Goal: Information Seeking & Learning: Find specific fact

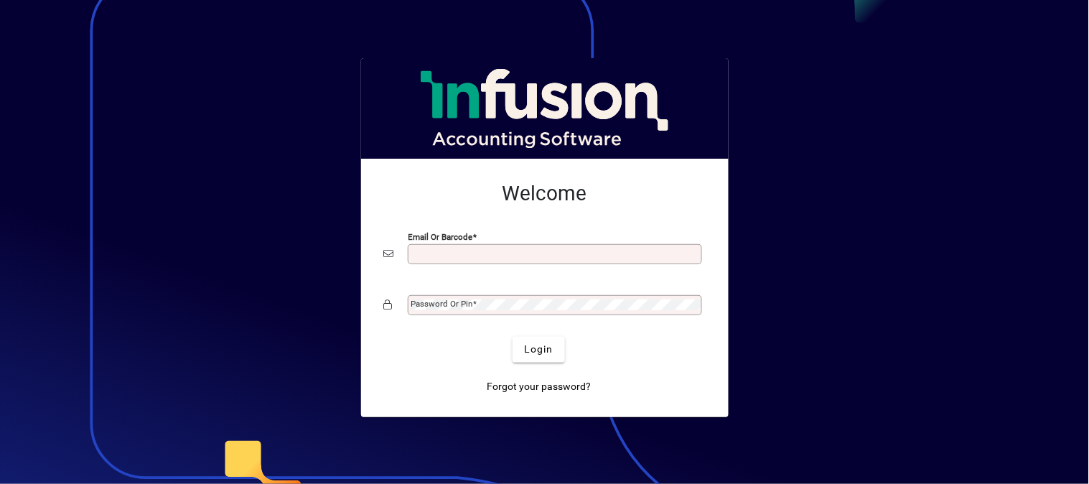
click at [426, 250] on input "Email or Barcode" at bounding box center [556, 253] width 290 height 11
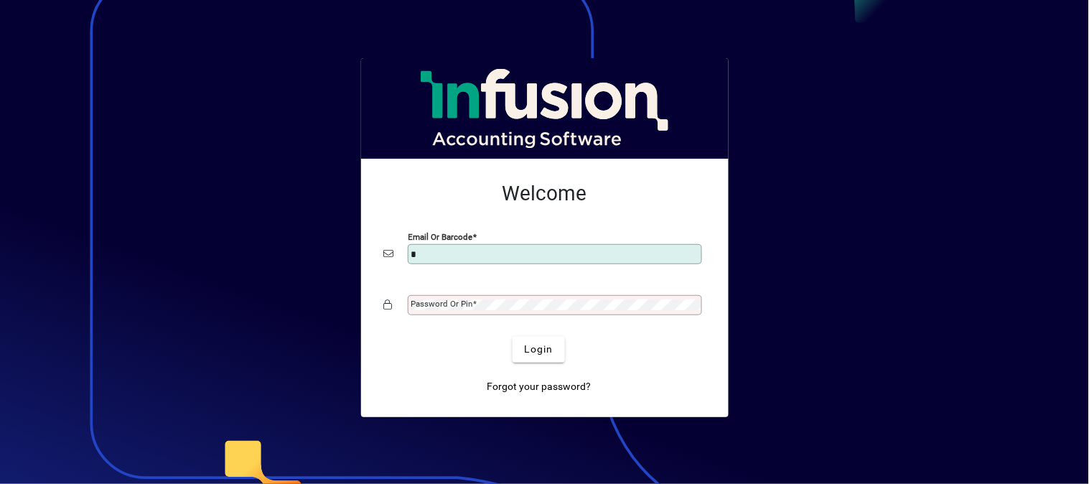
type input "**********"
drag, startPoint x: 524, startPoint y: 255, endPoint x: 380, endPoint y: 260, distance: 143.6
click at [381, 260] on mat-card-content "**********" at bounding box center [544, 250] width 344 height 161
type input "**********"
click at [449, 307] on mat-label "Password or Pin" at bounding box center [442, 303] width 62 height 10
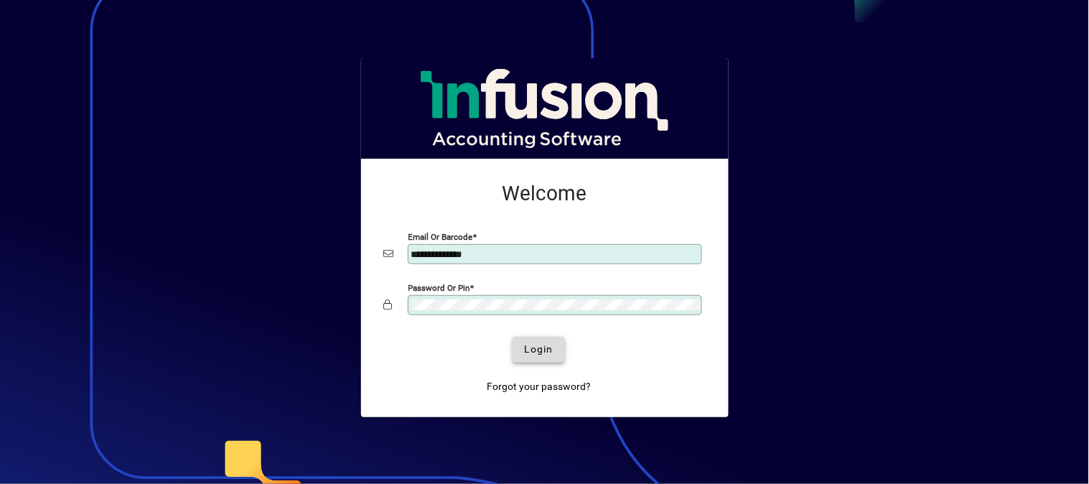
click at [530, 347] on span "Login" at bounding box center [538, 349] width 29 height 15
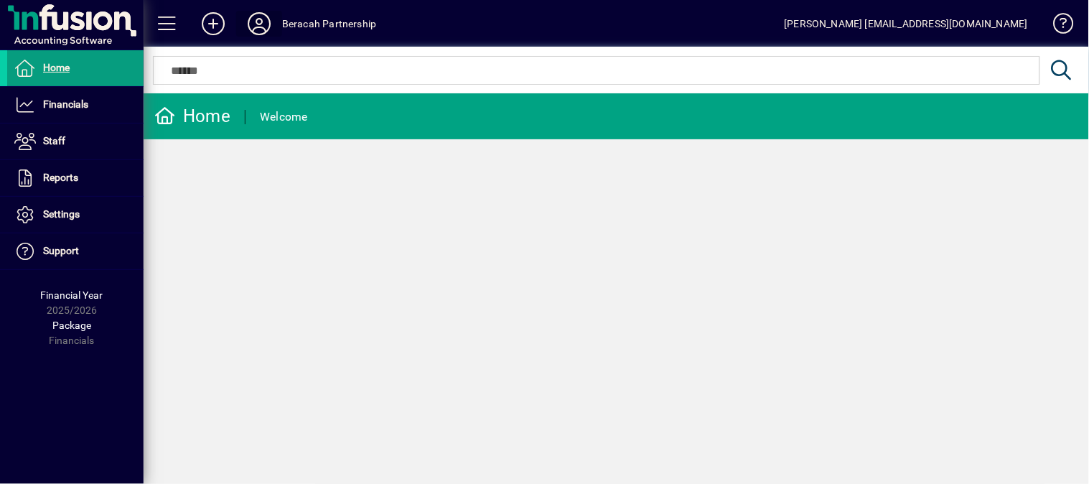
click at [255, 18] on icon at bounding box center [259, 23] width 29 height 23
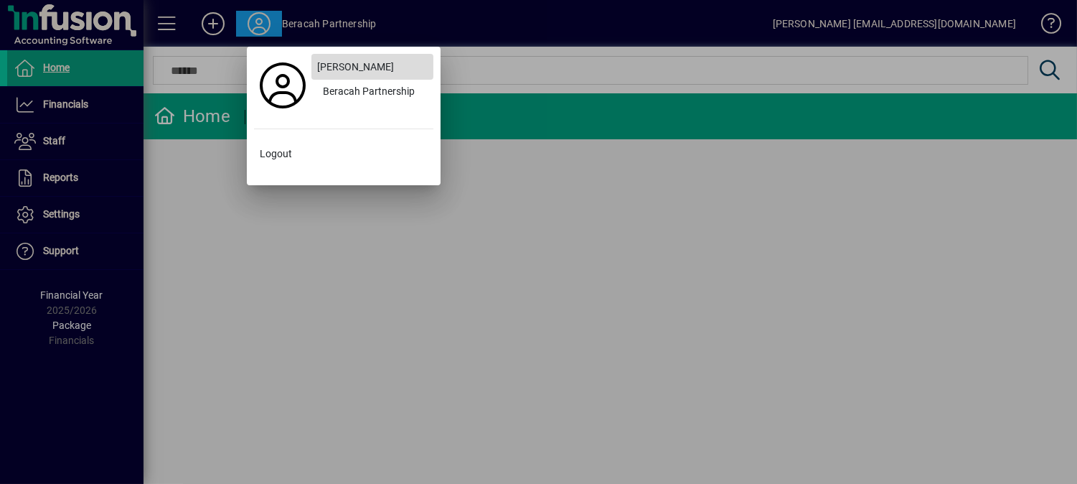
click at [357, 69] on span "[PERSON_NAME]" at bounding box center [355, 67] width 77 height 15
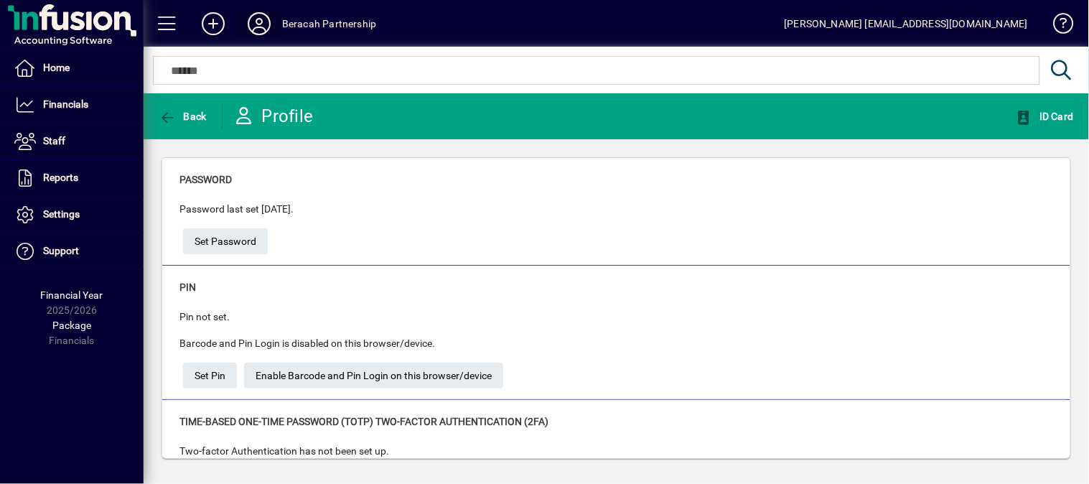
click at [987, 23] on div "[PERSON_NAME] [EMAIL_ADDRESS][DOMAIN_NAME]" at bounding box center [905, 23] width 243 height 23
click at [901, 27] on div "[PERSON_NAME] [EMAIL_ADDRESS][DOMAIN_NAME]" at bounding box center [905, 23] width 243 height 23
click at [1062, 22] on span at bounding box center [1056, 26] width 34 height 34
click at [258, 19] on icon at bounding box center [259, 23] width 29 height 23
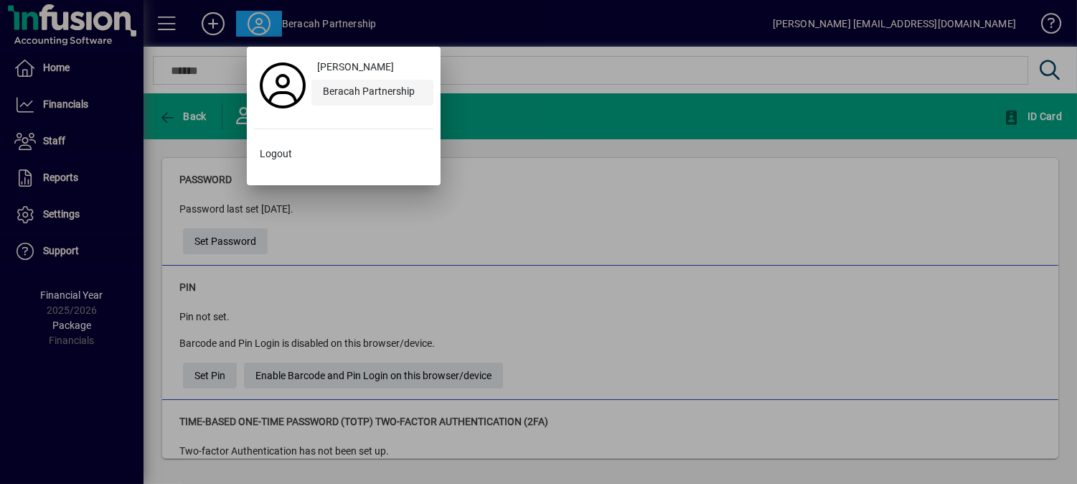
click at [386, 94] on div "Beracah Partnership" at bounding box center [372, 93] width 122 height 26
click at [175, 112] on div at bounding box center [538, 242] width 1077 height 484
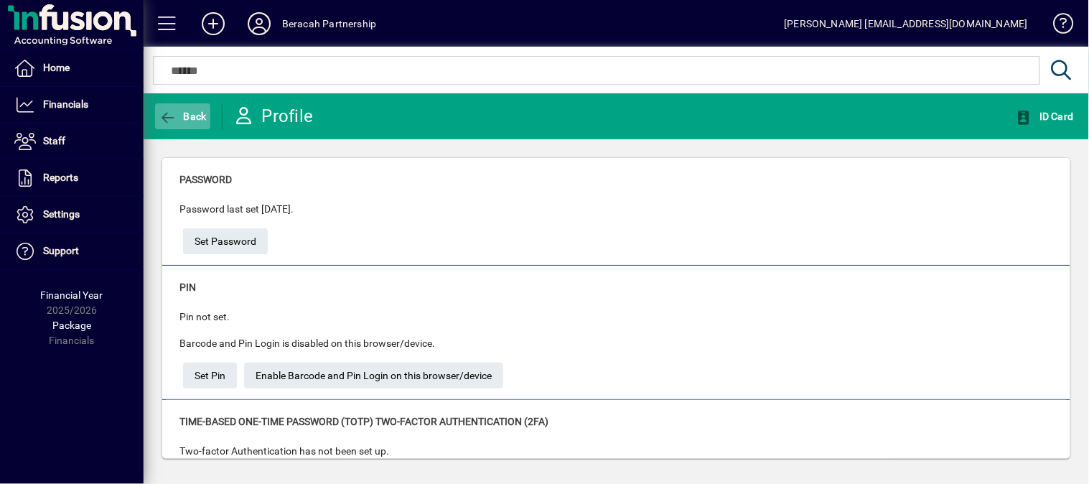
click at [175, 112] on icon "button" at bounding box center [168, 118] width 18 height 14
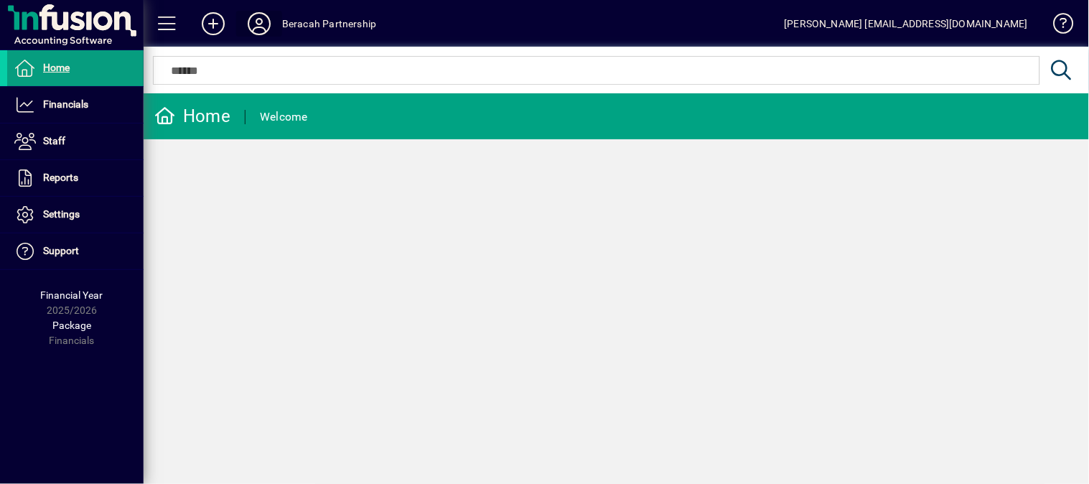
click at [261, 27] on icon at bounding box center [259, 23] width 29 height 23
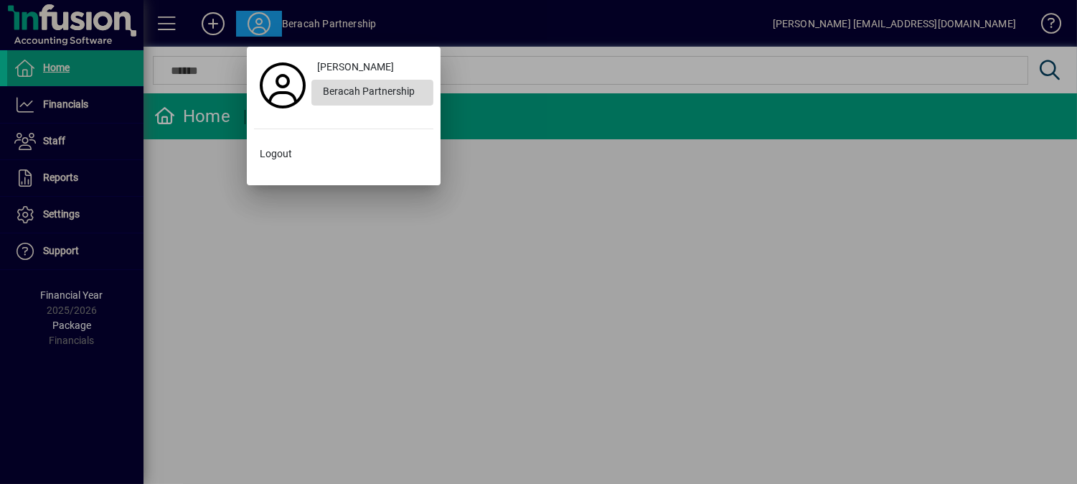
click at [365, 90] on div "Beracah Partnership" at bounding box center [372, 93] width 122 height 26
drag, startPoint x: 365, startPoint y: 90, endPoint x: 344, endPoint y: 90, distance: 20.1
click at [344, 90] on div "Beracah Partnership" at bounding box center [372, 93] width 122 height 26
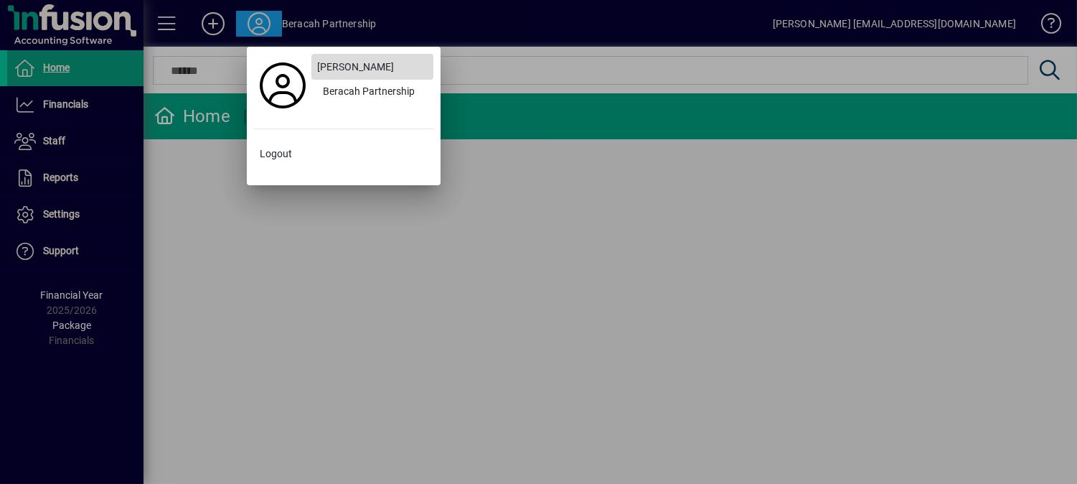
click at [342, 70] on span "[PERSON_NAME]" at bounding box center [355, 67] width 77 height 15
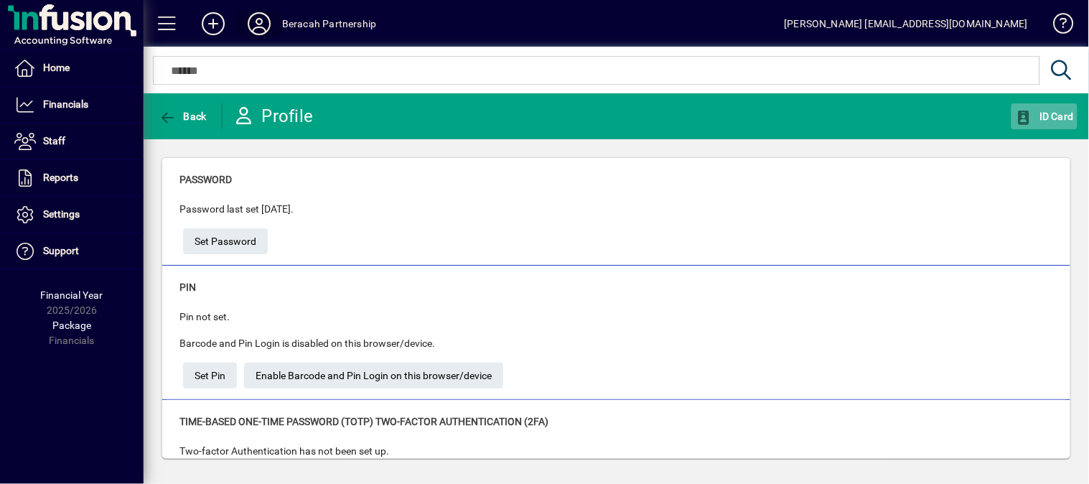
click at [1058, 116] on span "ID Card" at bounding box center [1044, 116] width 59 height 11
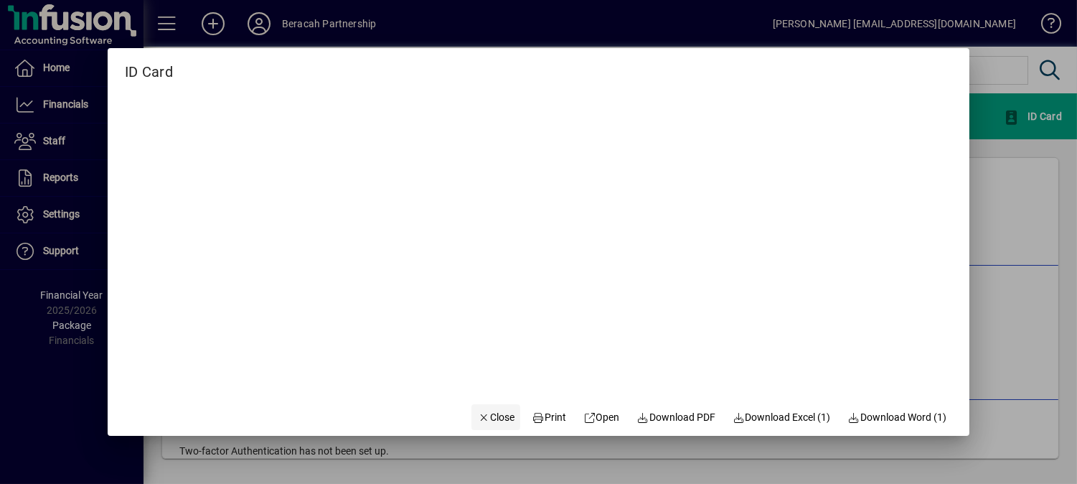
click at [485, 416] on span "Close" at bounding box center [495, 417] width 37 height 15
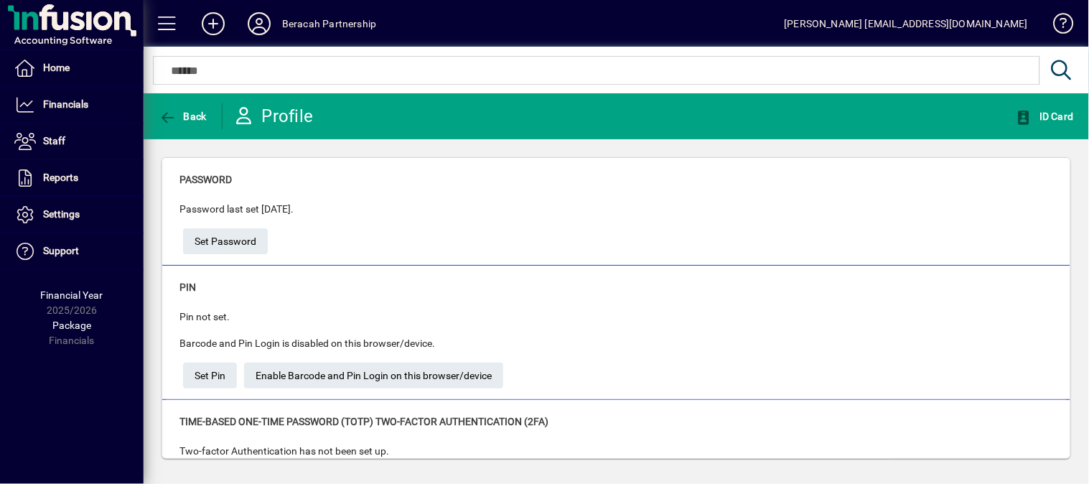
click at [219, 24] on icon at bounding box center [213, 23] width 29 height 23
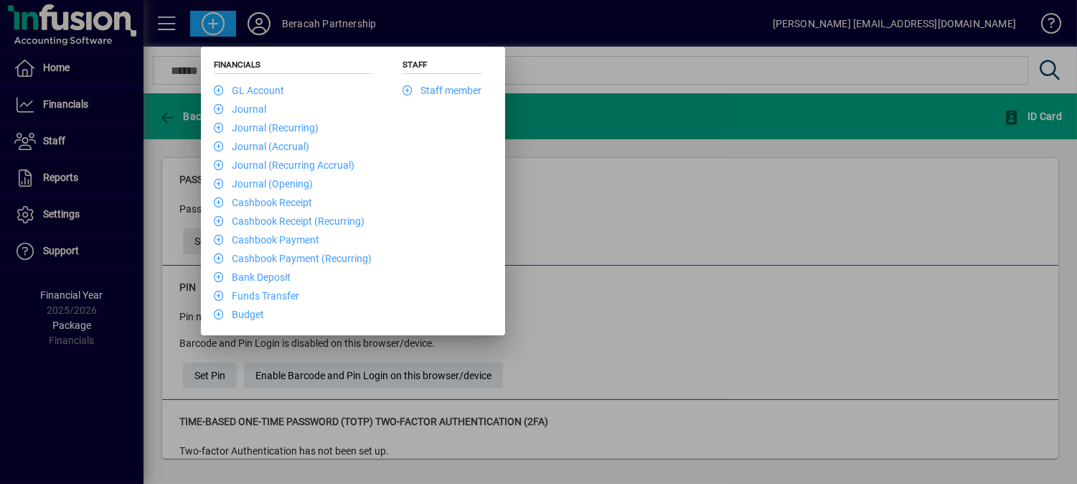
click at [692, 219] on div at bounding box center [538, 242] width 1077 height 484
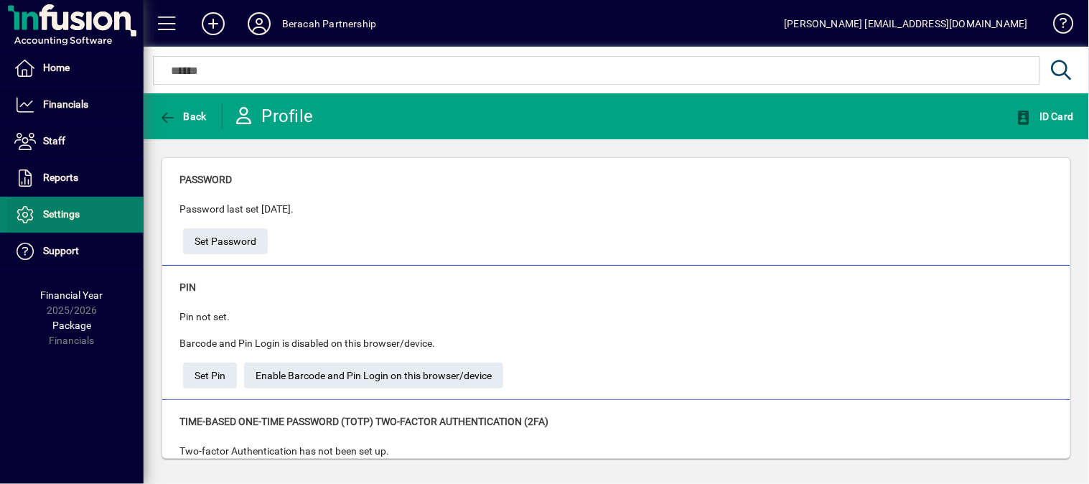
click at [57, 217] on span "Settings" at bounding box center [61, 213] width 37 height 11
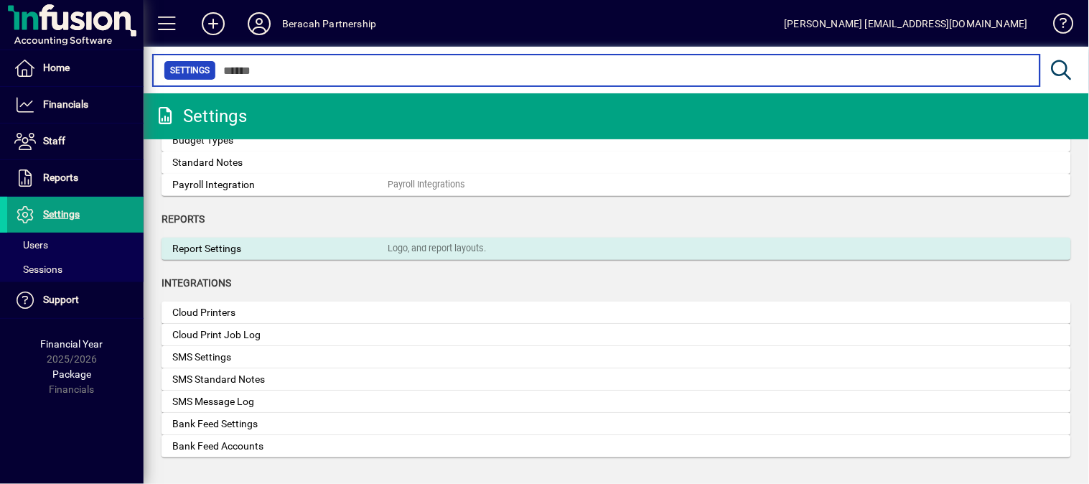
scroll to position [287, 0]
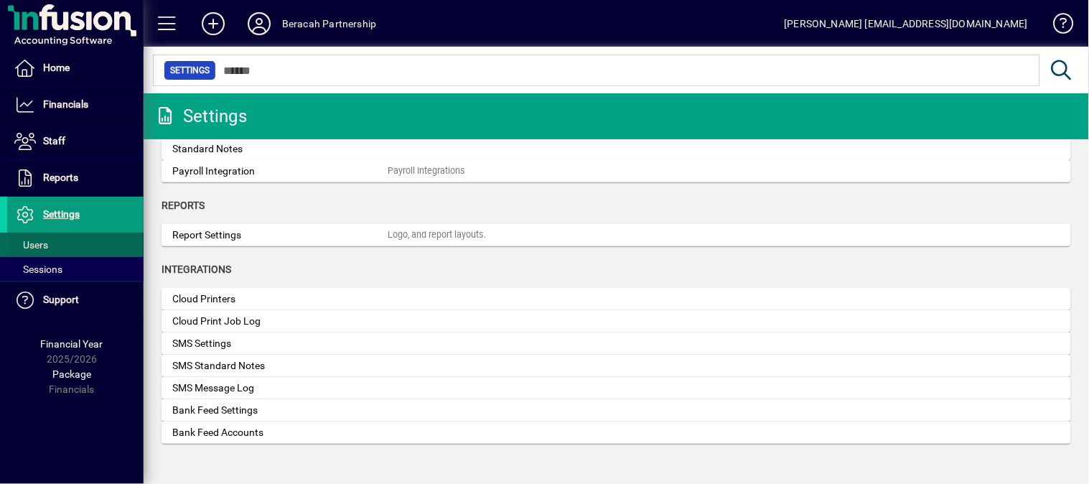
click at [50, 246] on span at bounding box center [75, 244] width 136 height 34
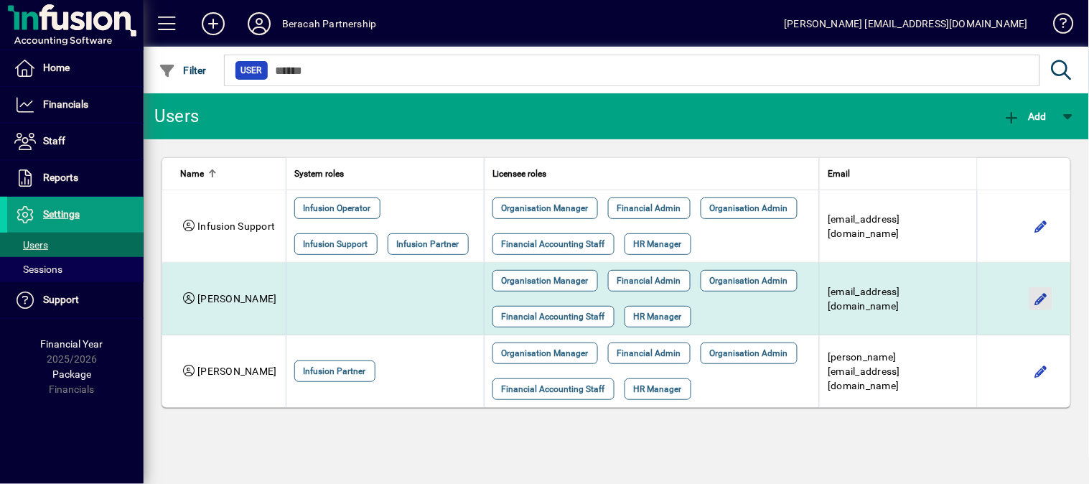
click at [1038, 299] on span "button" at bounding box center [1040, 298] width 34 height 34
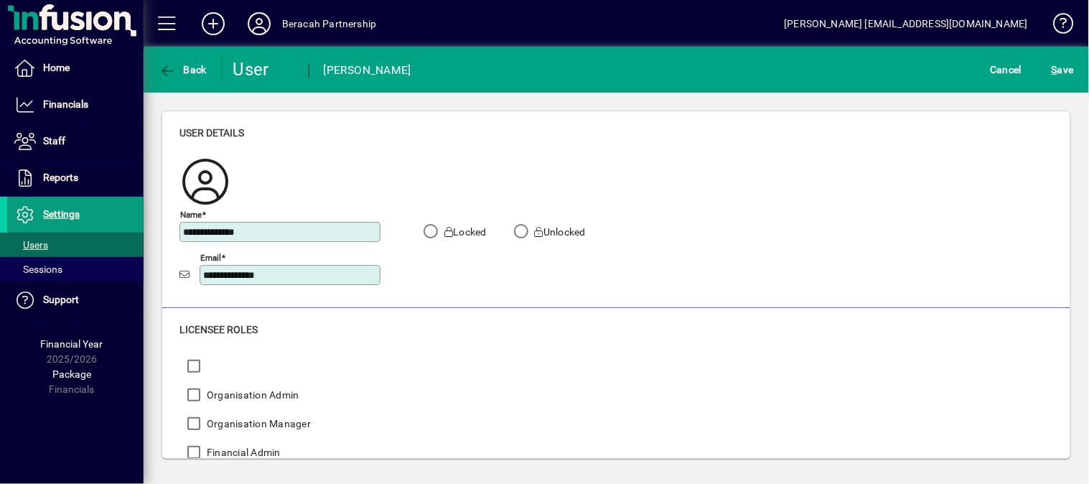
click at [306, 274] on input "**********" at bounding box center [291, 274] width 177 height 11
type input "*"
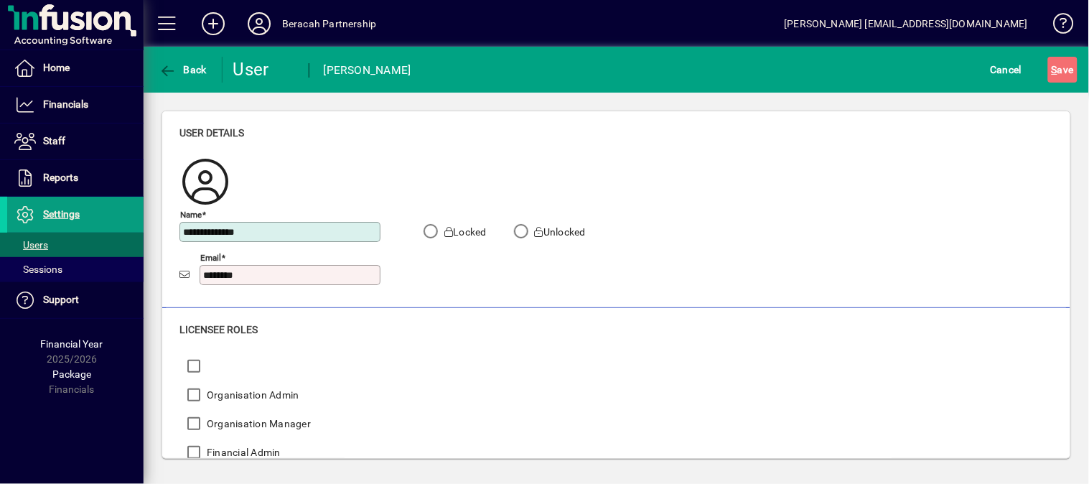
type input "**********"
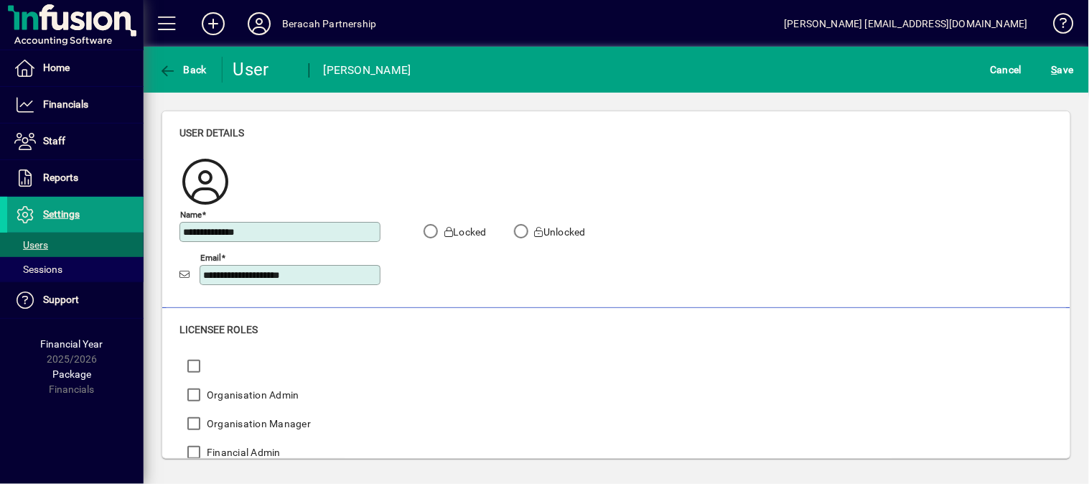
click at [758, 271] on div "**********" at bounding box center [615, 228] width 873 height 146
click at [1063, 67] on span "S ave" at bounding box center [1062, 69] width 22 height 23
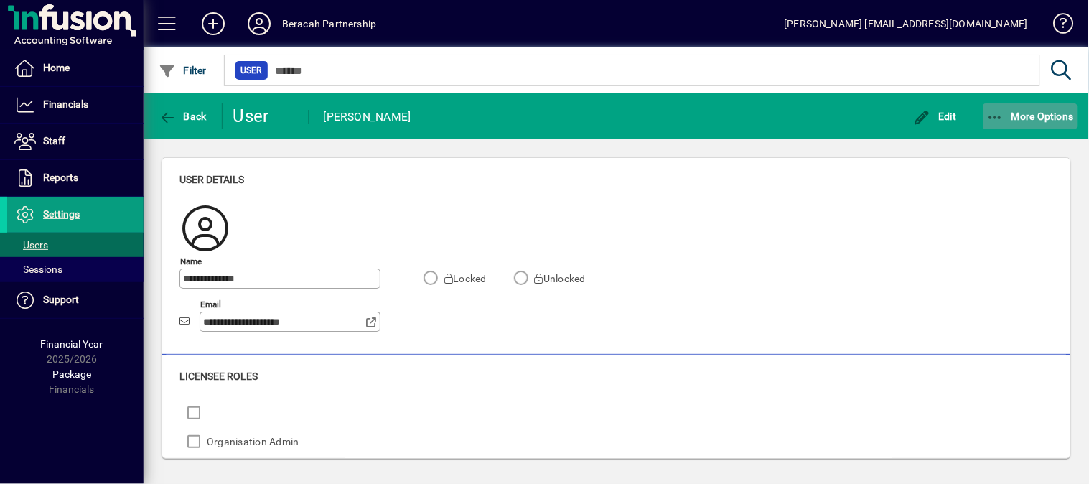
click at [992, 117] on icon "button" at bounding box center [996, 118] width 18 height 14
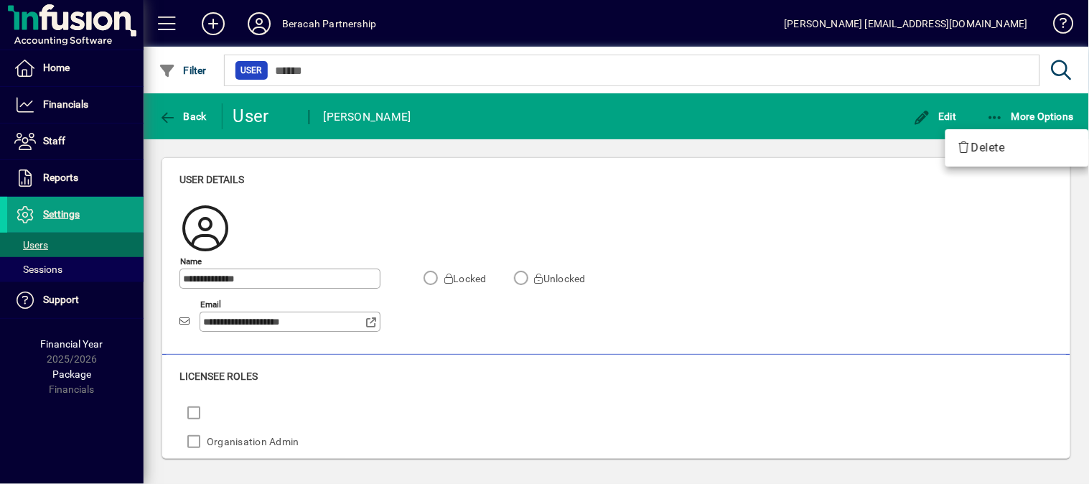
click at [718, 309] on div at bounding box center [544, 242] width 1089 height 484
click at [265, 22] on icon at bounding box center [259, 23] width 29 height 23
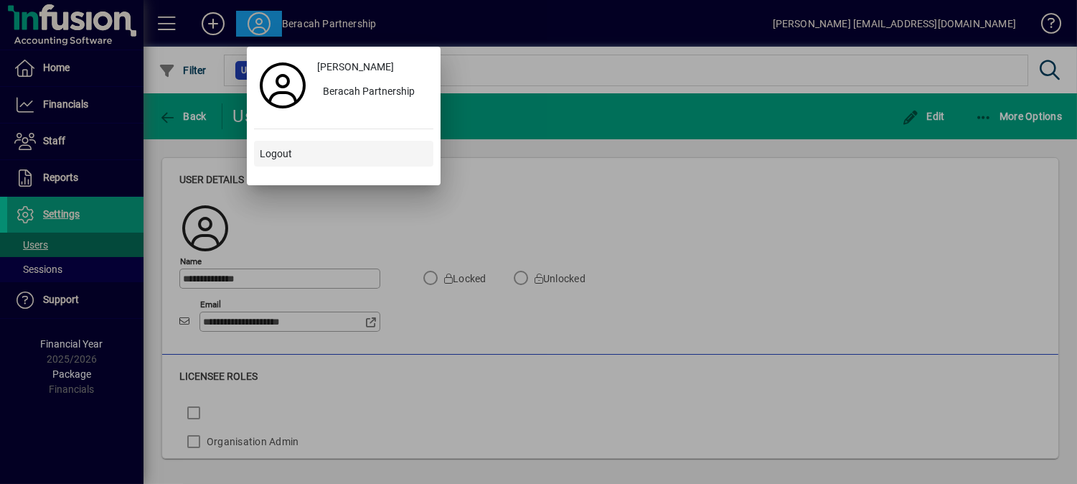
click at [287, 154] on span "Logout" at bounding box center [276, 153] width 32 height 15
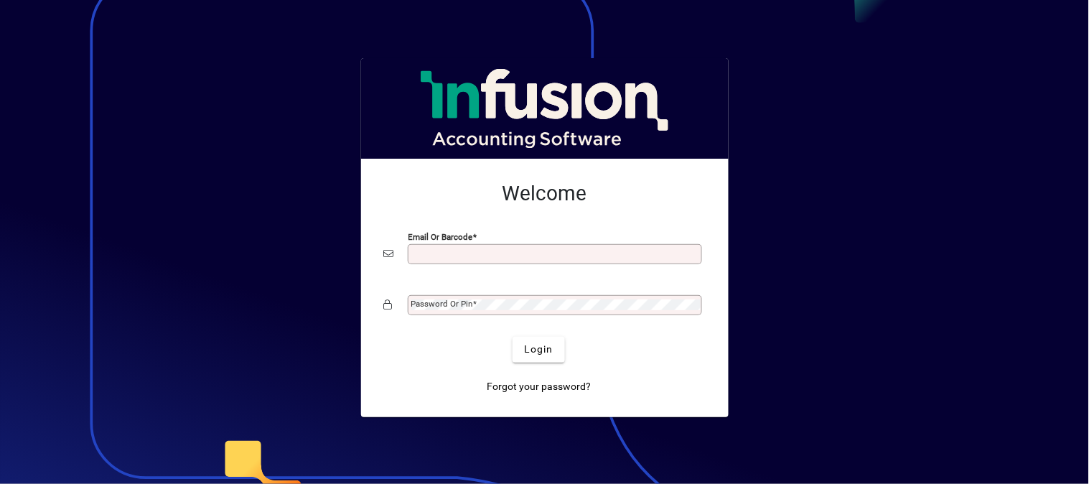
click at [443, 252] on input "Email or Barcode" at bounding box center [556, 253] width 290 height 11
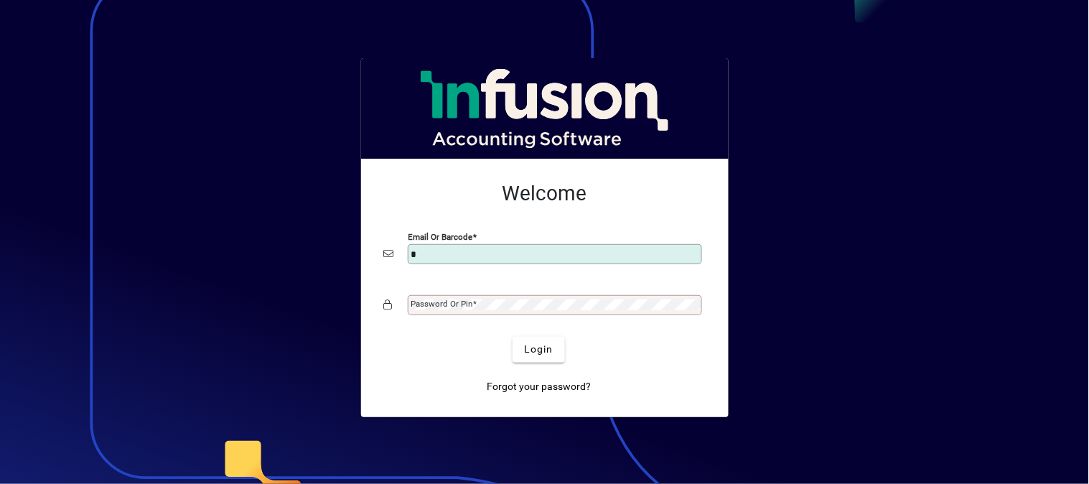
type input "**********"
click at [466, 309] on mat-label "Password or Pin" at bounding box center [442, 303] width 62 height 10
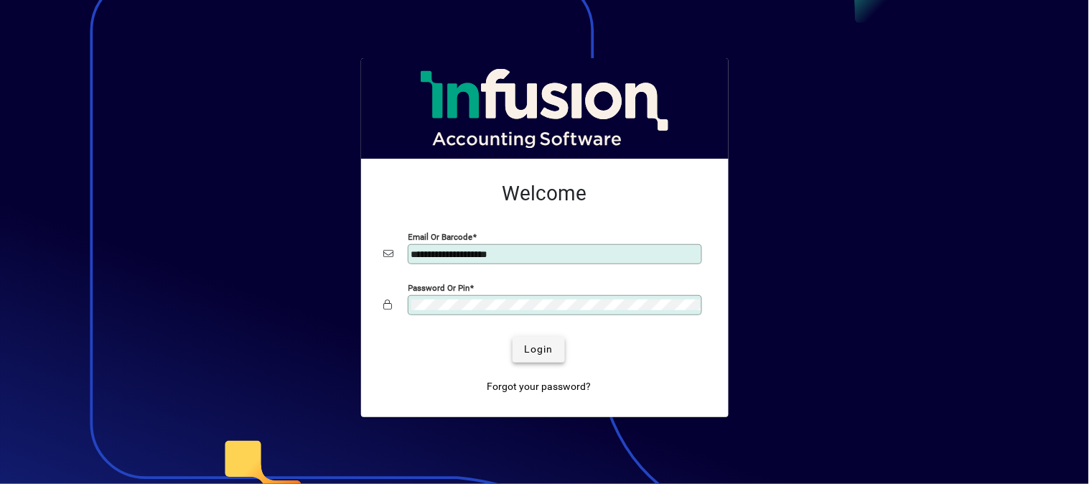
click at [540, 349] on span "Login" at bounding box center [538, 349] width 29 height 15
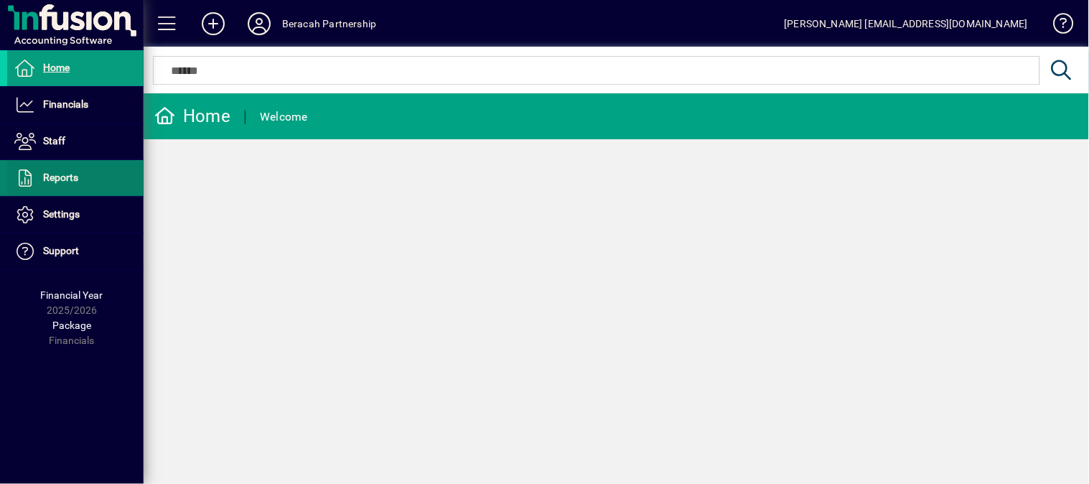
click at [65, 179] on span "Reports" at bounding box center [60, 176] width 35 height 11
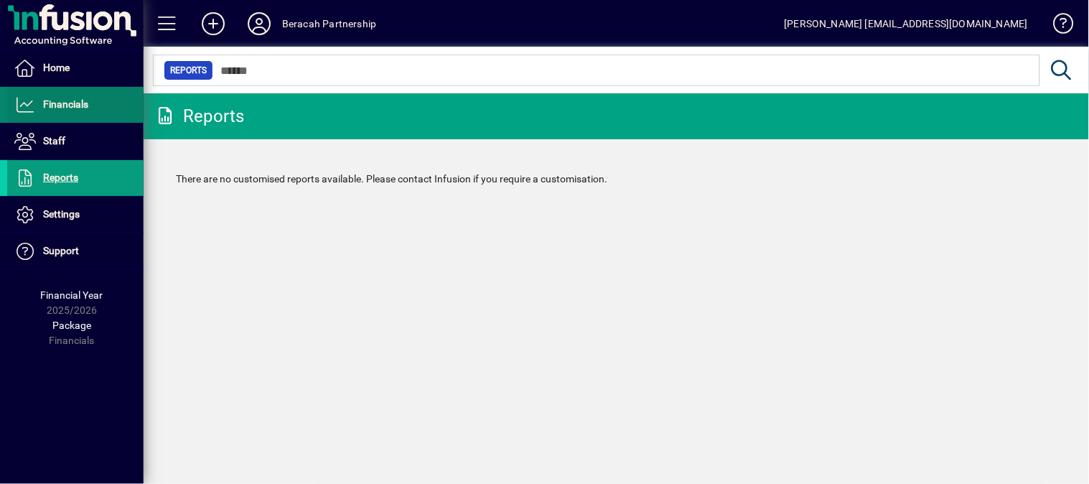
click at [60, 105] on span "Financials" at bounding box center [65, 103] width 45 height 11
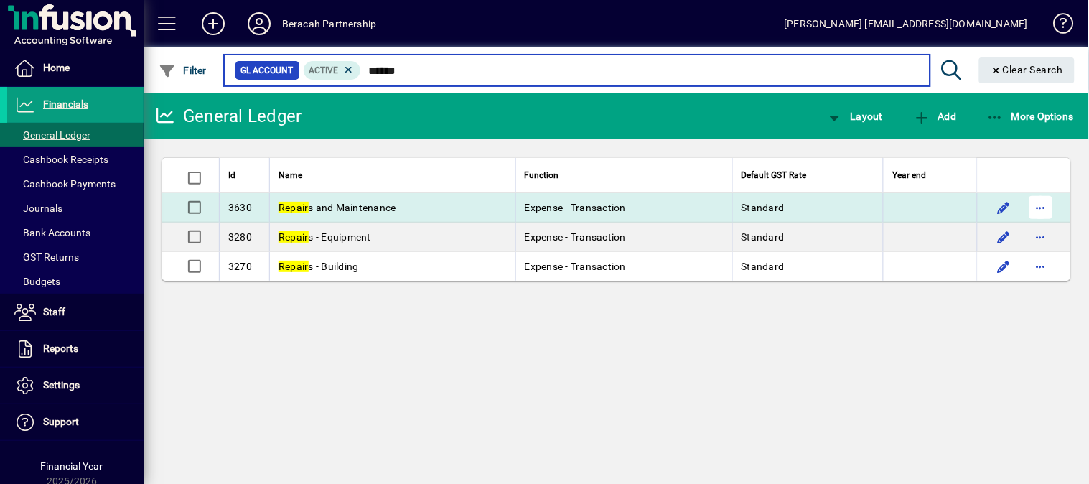
type input "******"
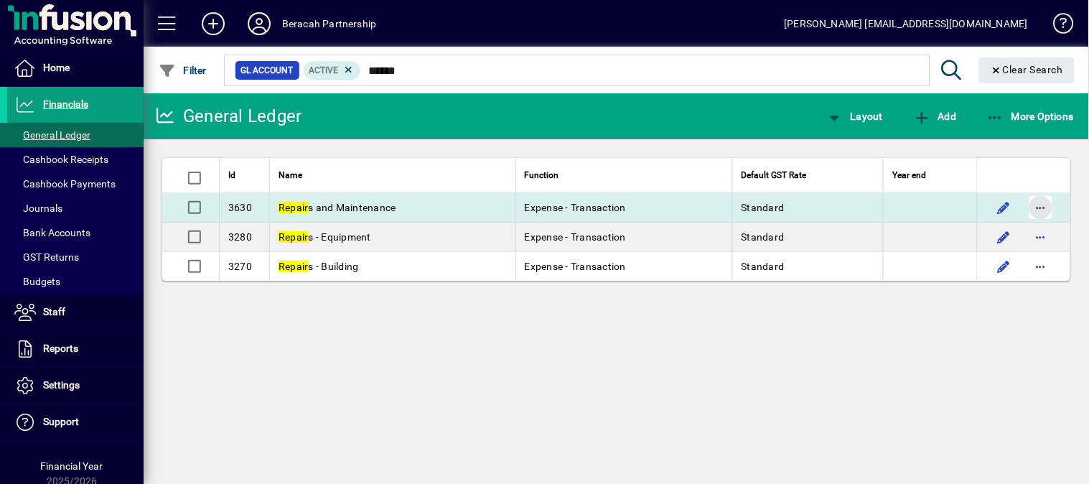
click at [1038, 207] on span "button" at bounding box center [1040, 207] width 34 height 34
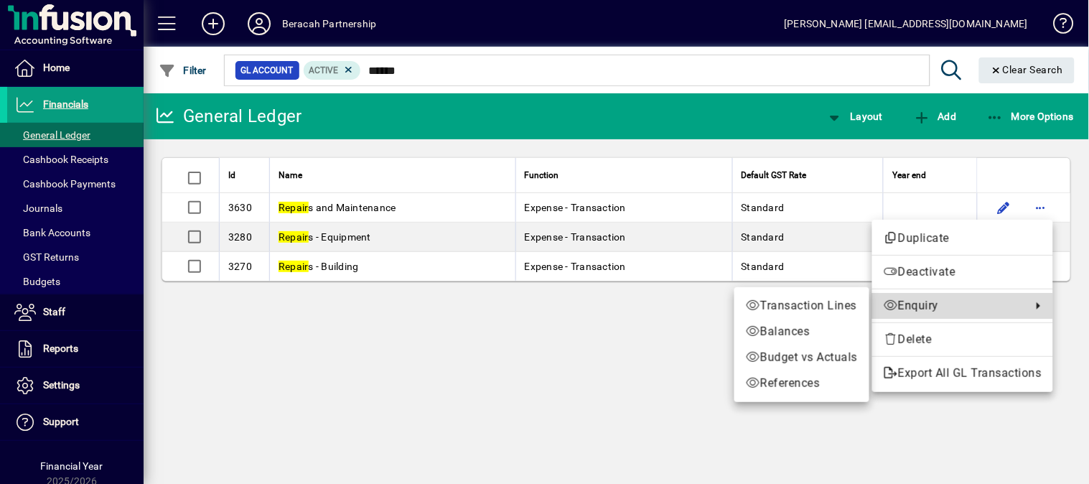
click at [922, 306] on span "Enquiry" at bounding box center [953, 305] width 141 height 17
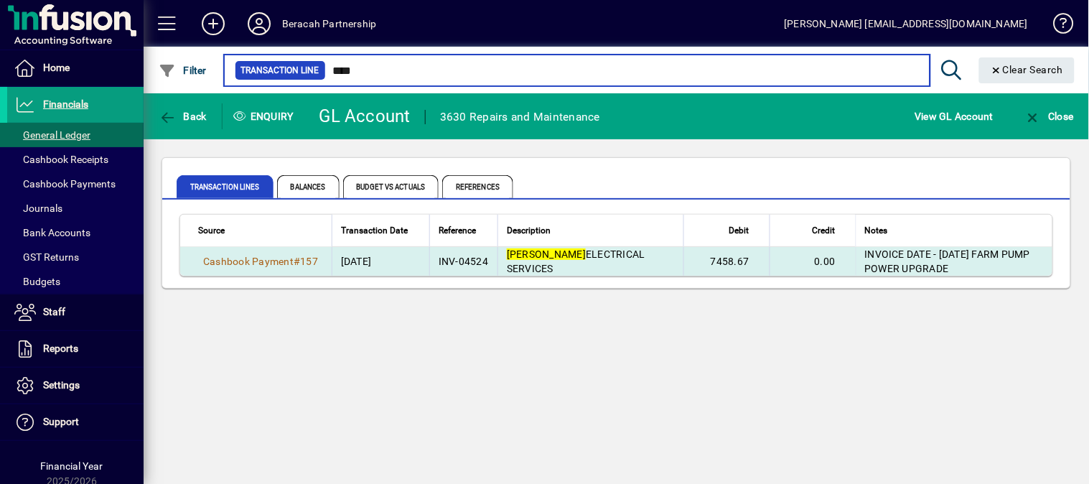
type input "****"
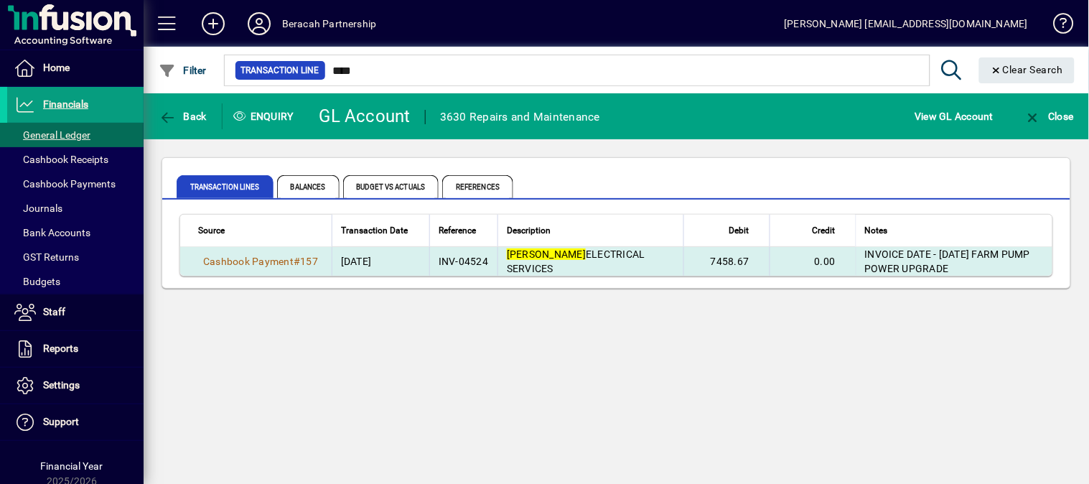
click at [542, 256] on span "NEEL ELECTRICAL SERVICES" at bounding box center [576, 261] width 138 height 26
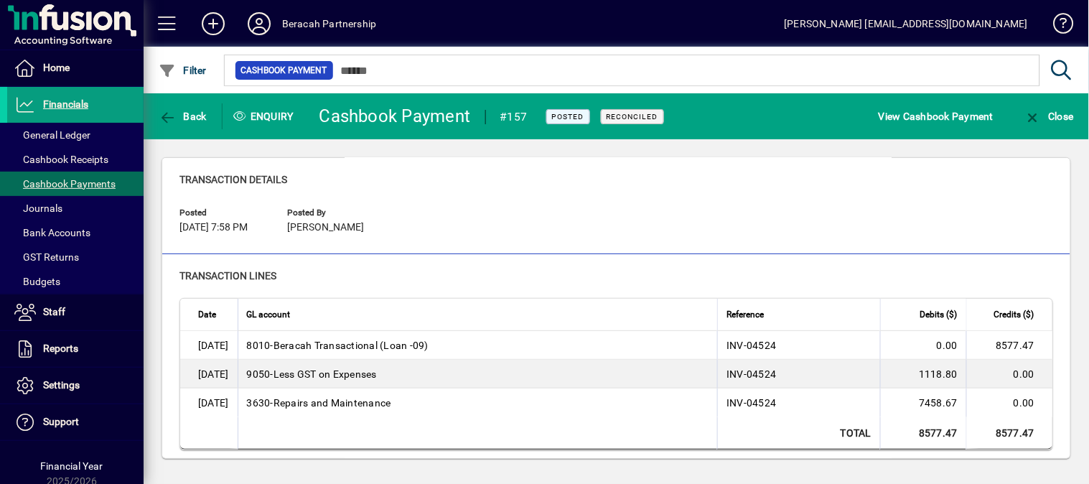
scroll to position [80, 0]
